Goal: Transaction & Acquisition: Purchase product/service

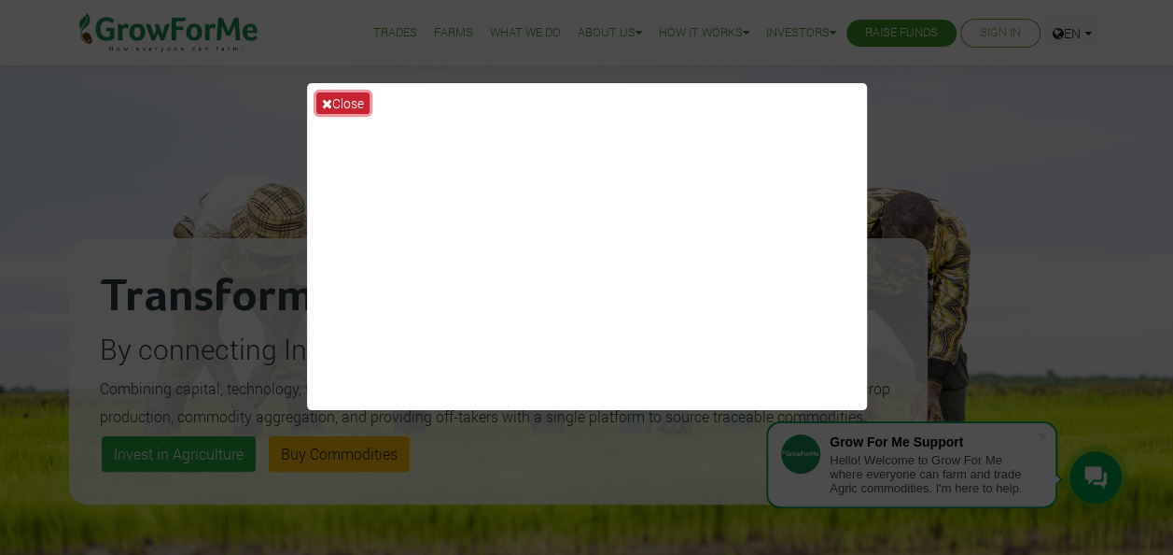
click at [325, 103] on icon at bounding box center [327, 103] width 10 height 13
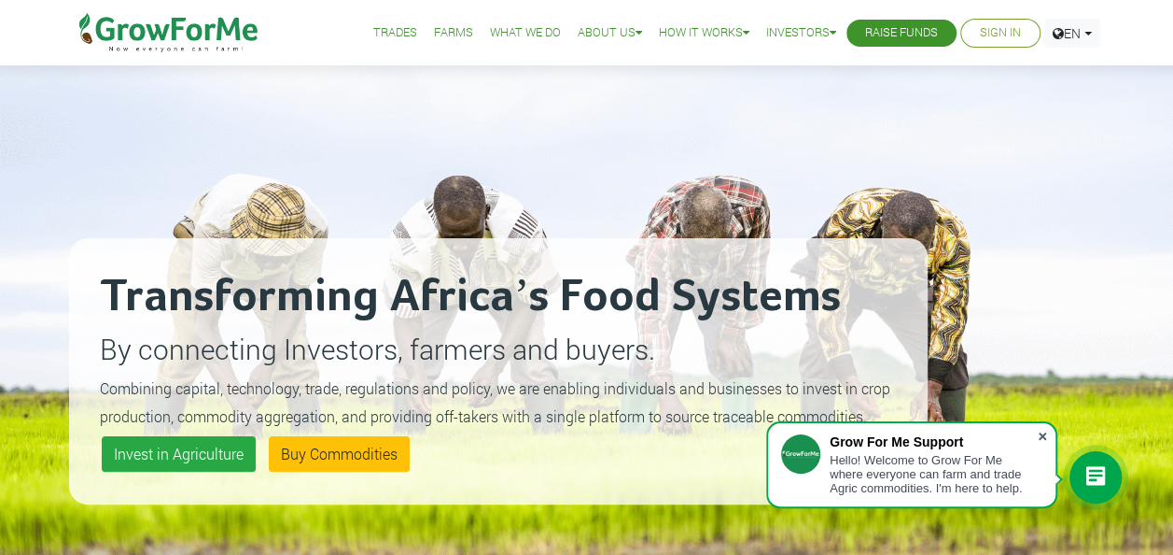
click at [1045, 435] on span at bounding box center [1042, 436] width 19 height 19
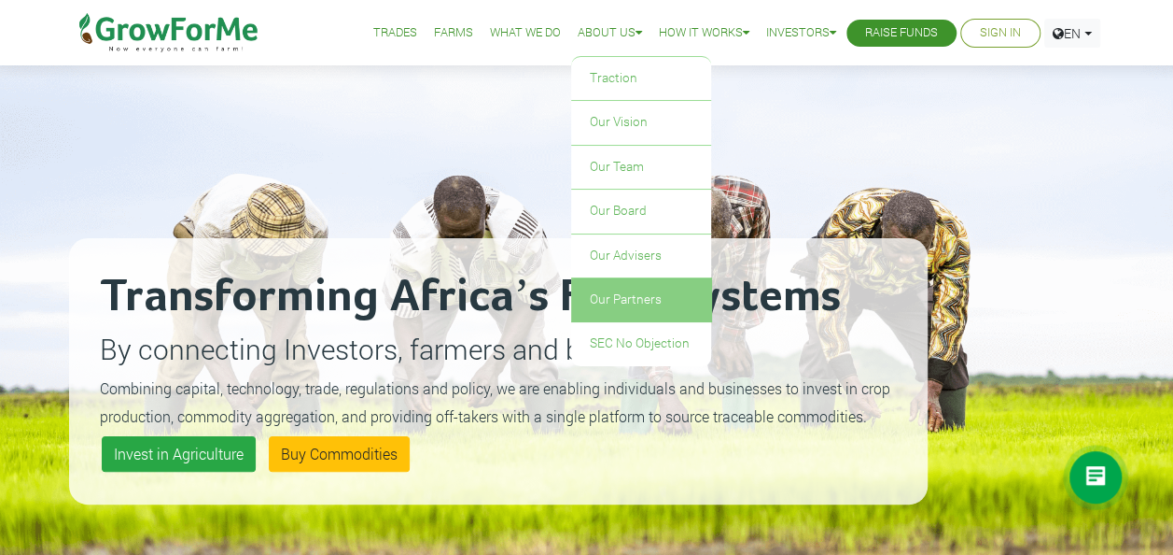
click at [611, 297] on link "Our Partners" at bounding box center [641, 299] width 140 height 43
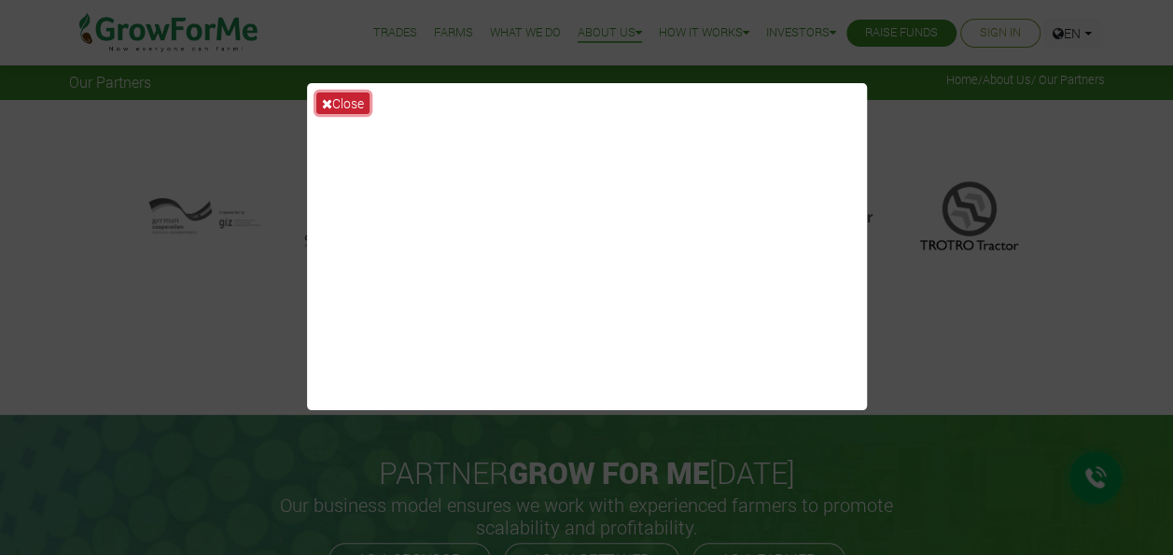
click at [328, 105] on icon at bounding box center [327, 103] width 10 height 13
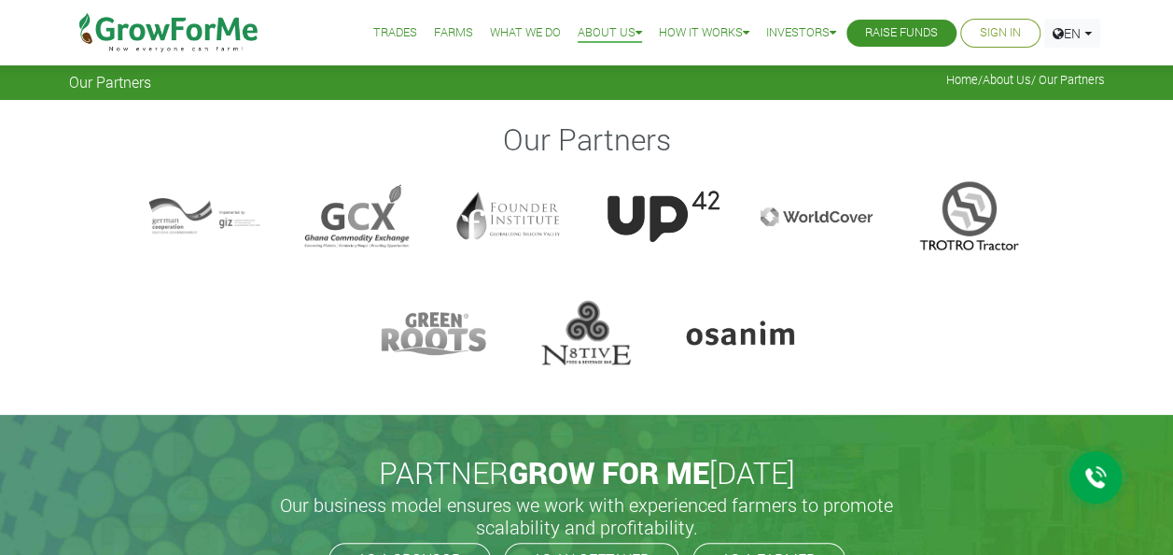
click at [385, 39] on link "Trades" at bounding box center [395, 33] width 44 height 20
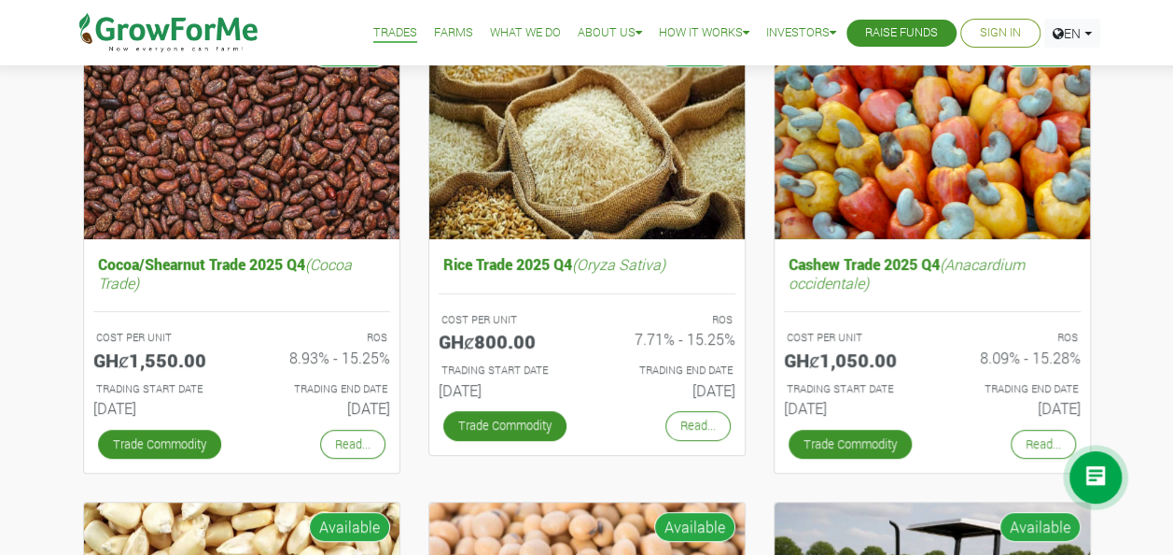
scroll to position [250, 0]
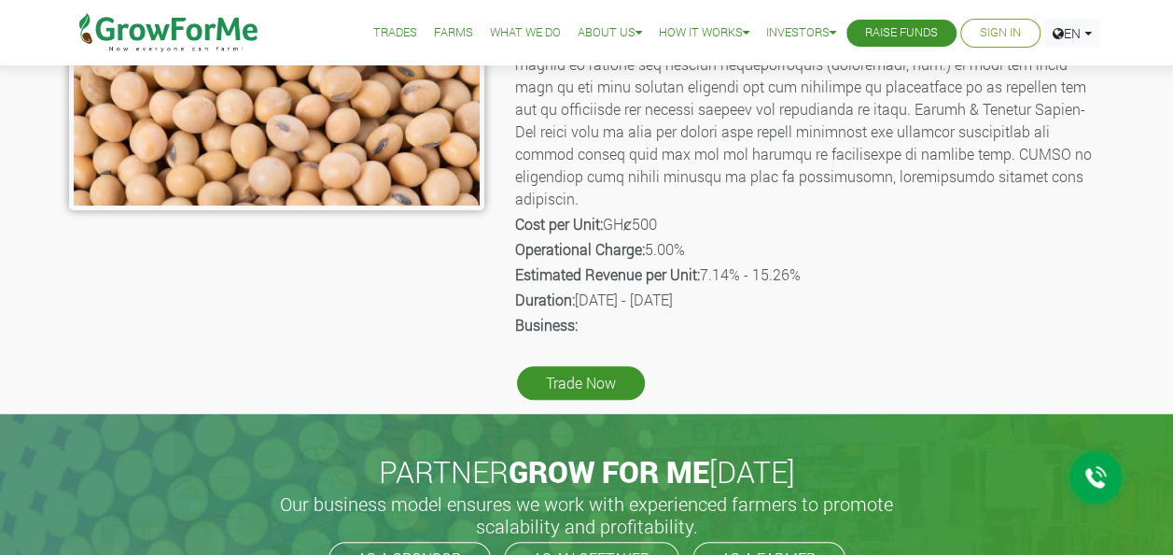
scroll to position [472, 0]
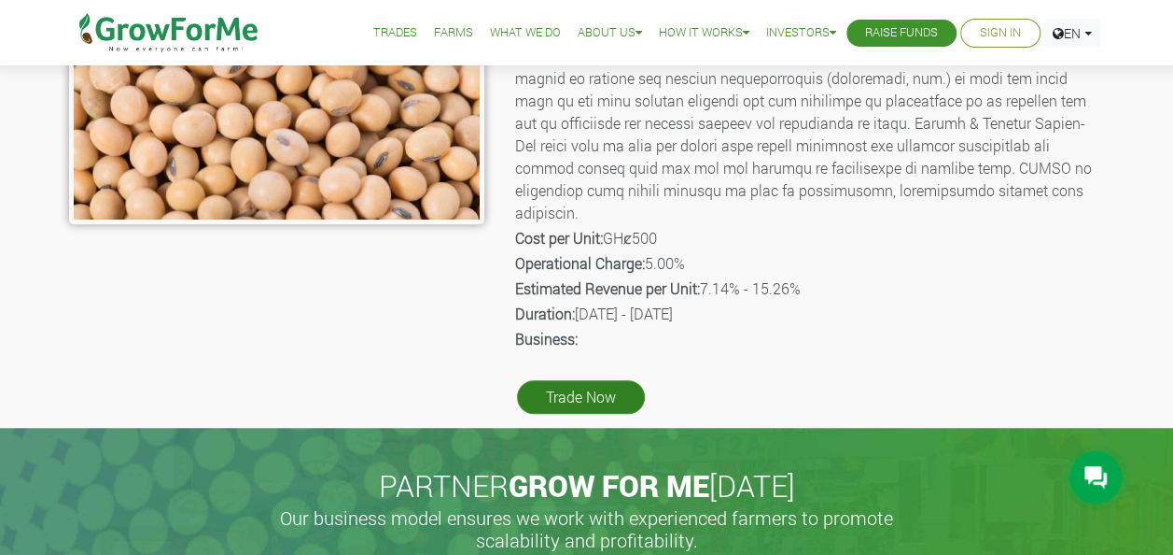
click at [583, 380] on link "Trade Now" at bounding box center [581, 397] width 128 height 34
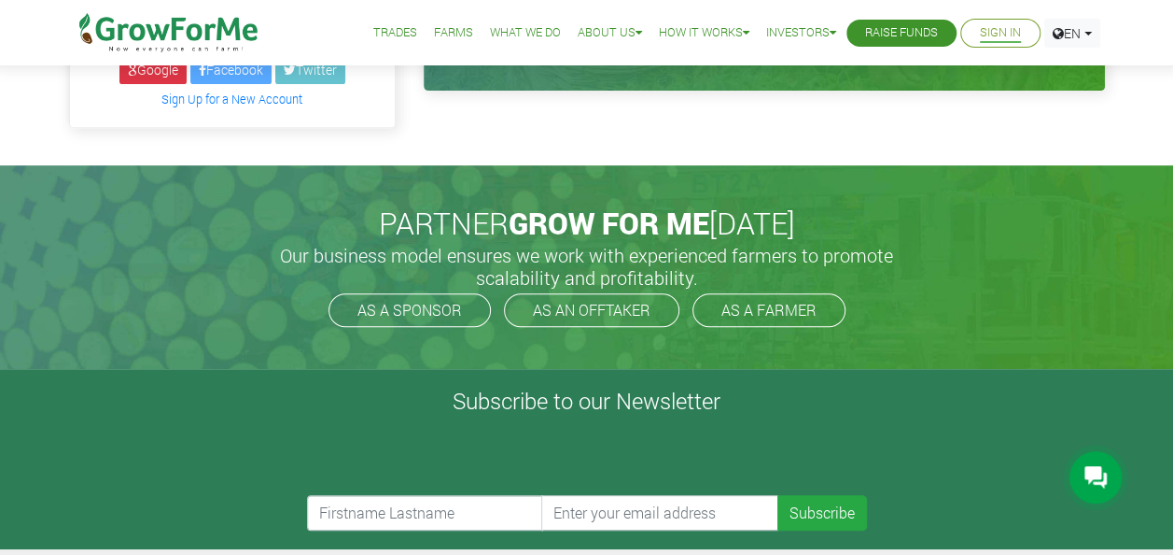
scroll to position [347, 0]
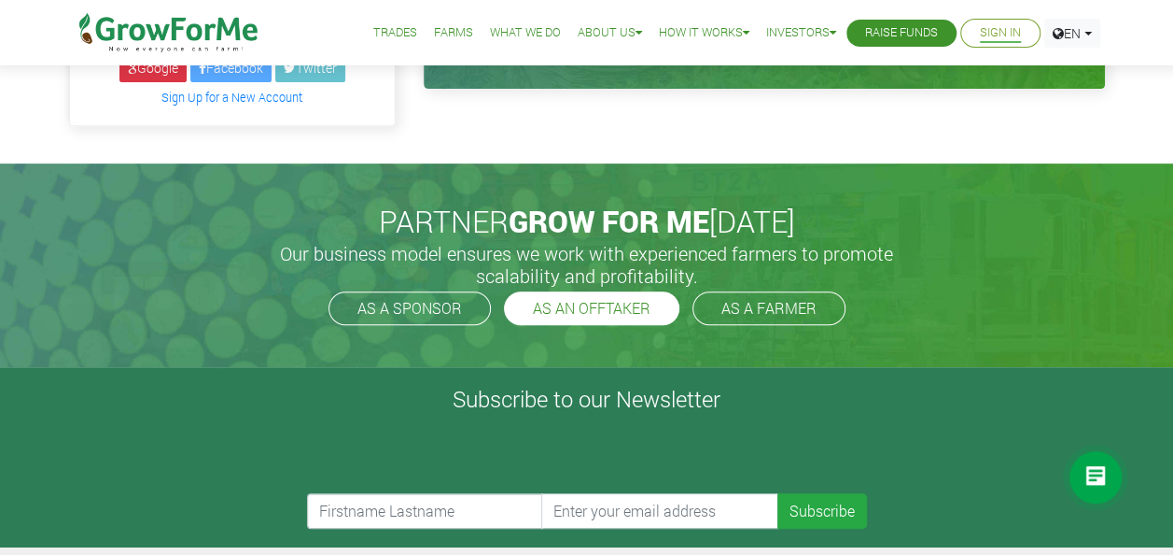
click at [579, 291] on link "AS AN OFFTAKER" at bounding box center [592, 308] width 176 height 34
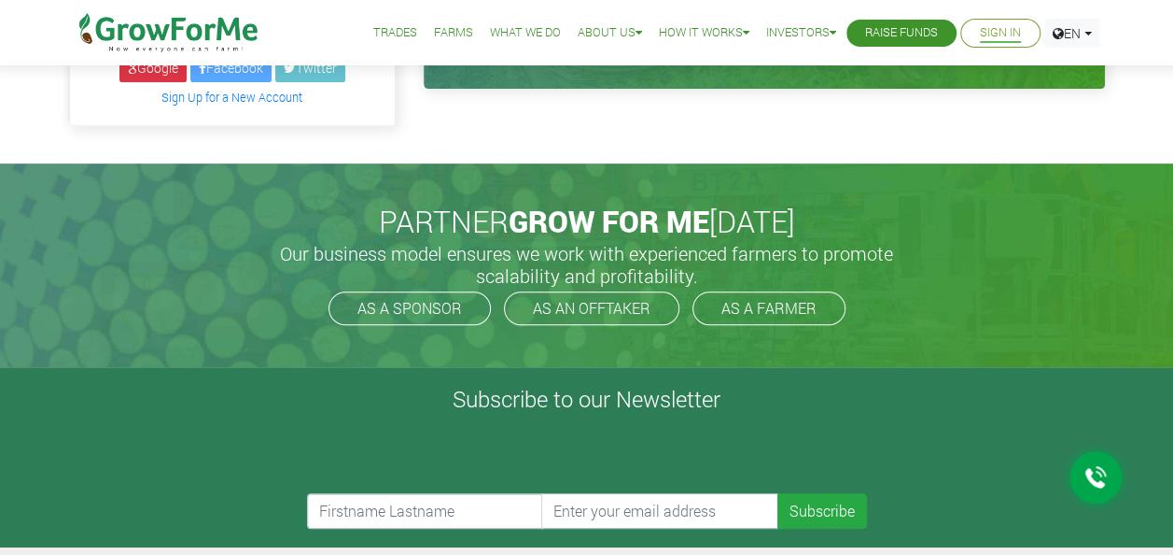
scroll to position [0, 0]
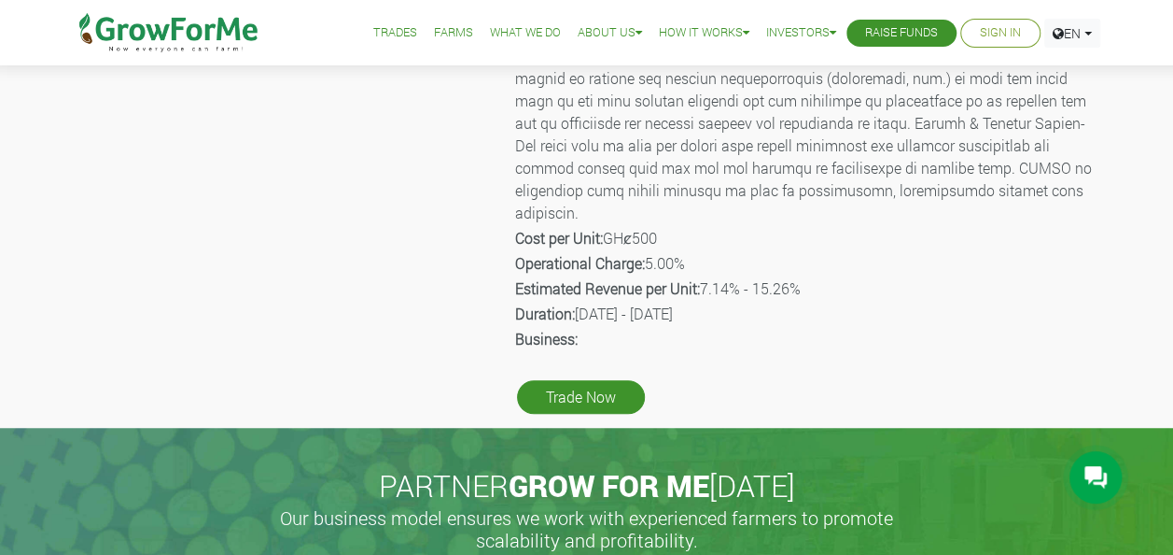
click at [515, 26] on link "What We Do" at bounding box center [525, 33] width 71 height 20
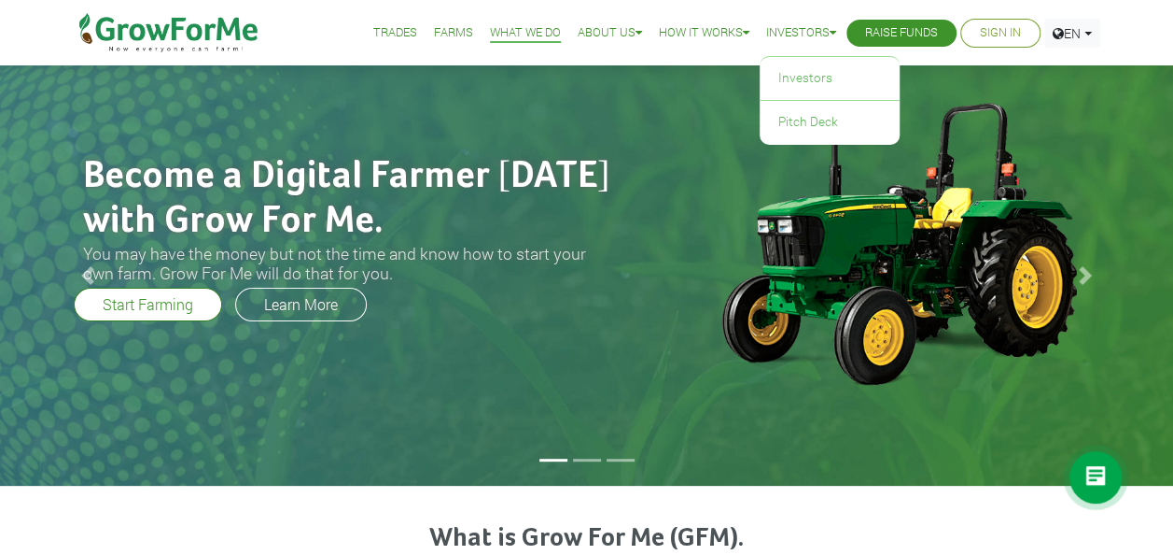
click at [818, 37] on link "Investors" at bounding box center [801, 33] width 70 height 20
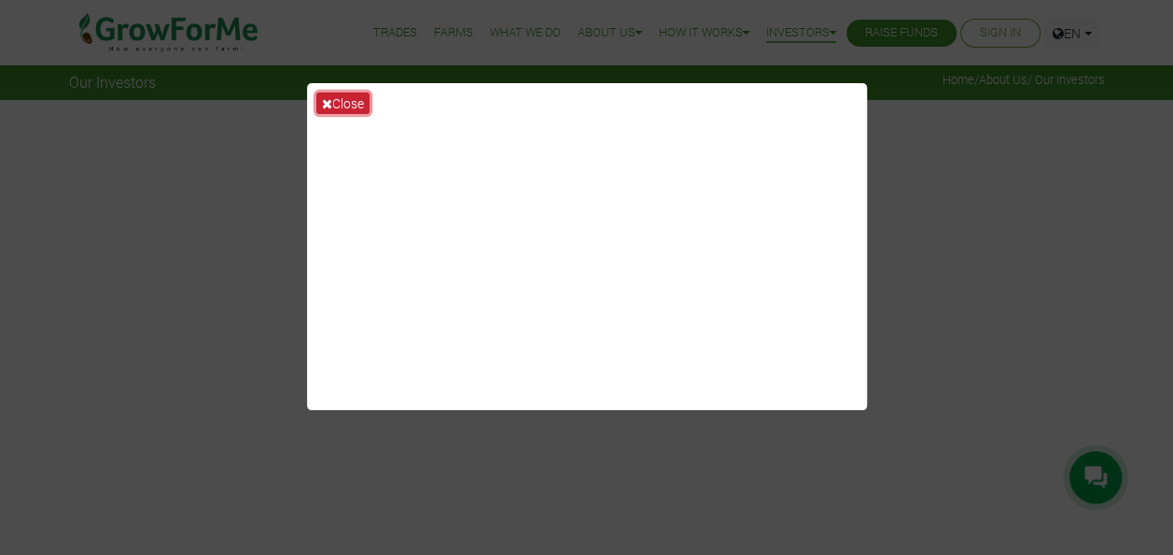
click at [349, 97] on button "Close" at bounding box center [342, 102] width 53 height 21
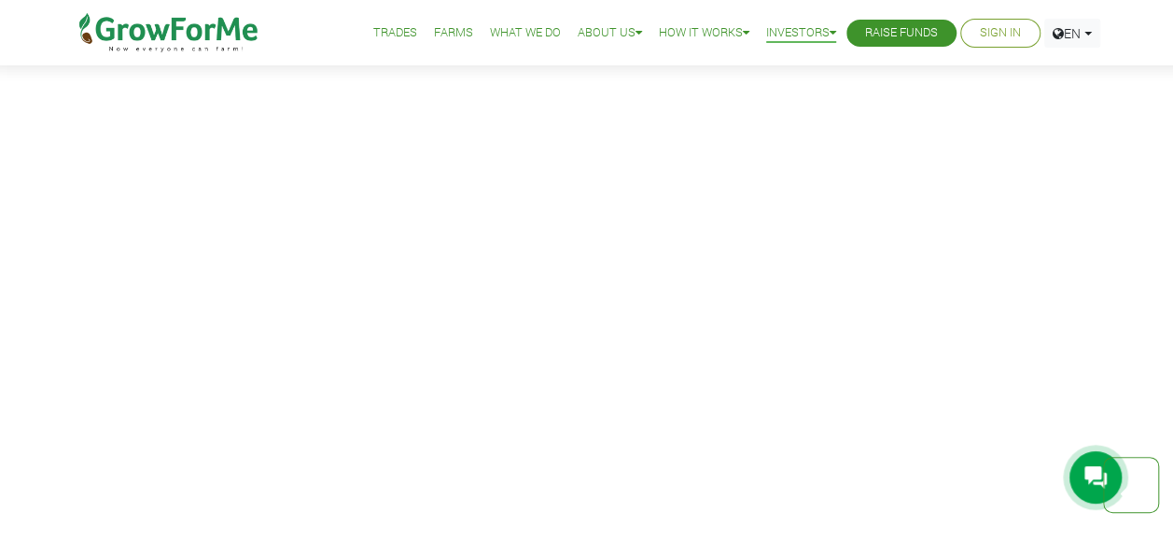
scroll to position [722, 0]
click at [743, 31] on icon at bounding box center [746, 33] width 7 height 12
